Goal: Task Accomplishment & Management: Complete application form

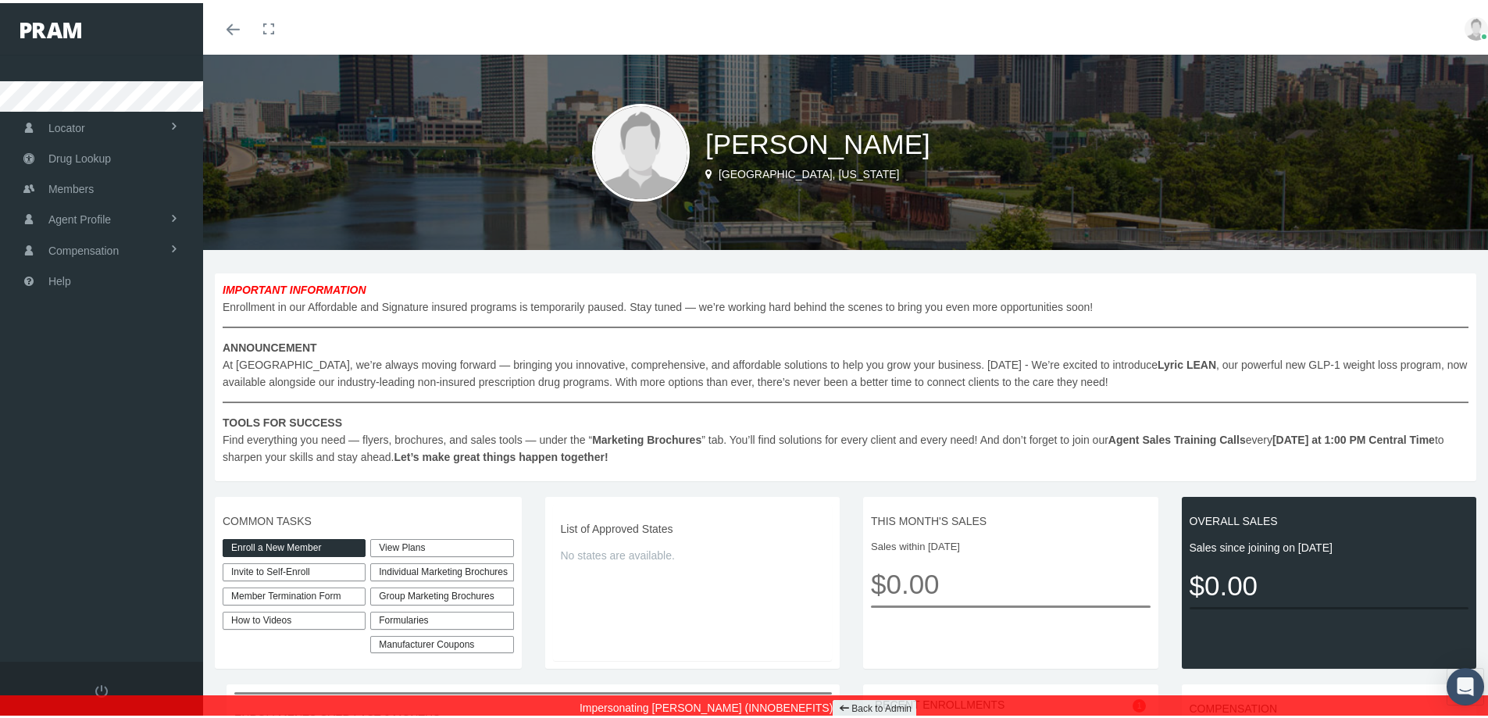
click at [293, 540] on link "Enroll a New Member" at bounding box center [294, 545] width 143 height 18
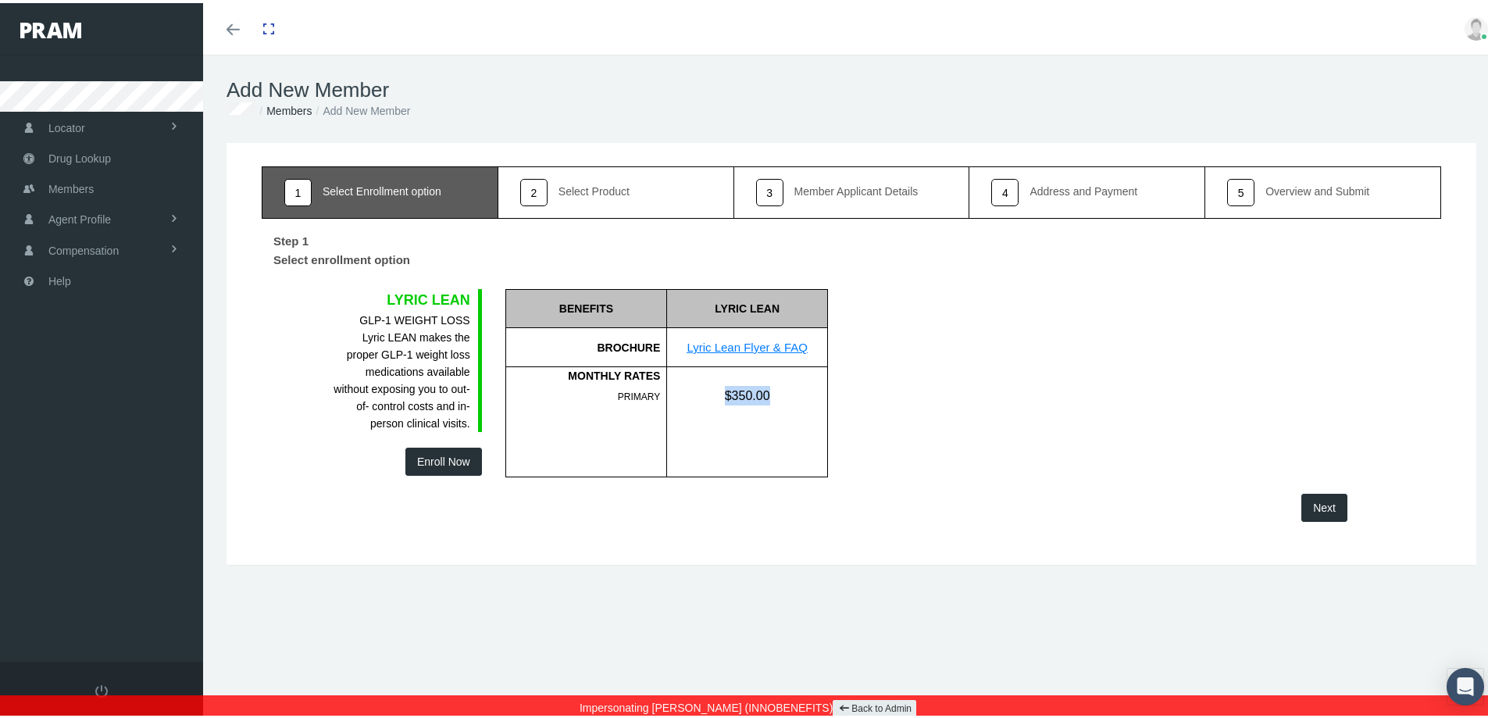
drag, startPoint x: 722, startPoint y: 391, endPoint x: 775, endPoint y: 377, distance: 54.9
click at [775, 377] on div "$350.00" at bounding box center [747, 383] width 160 height 38
click at [919, 463] on div "FG = Formulary Generic FB = Formulary Brand NF = Non-Formulary" at bounding box center [926, 380] width 173 height 188
click at [869, 698] on link "Back to Admin" at bounding box center [875, 706] width 84 height 18
